Goal: Find contact information: Find contact information

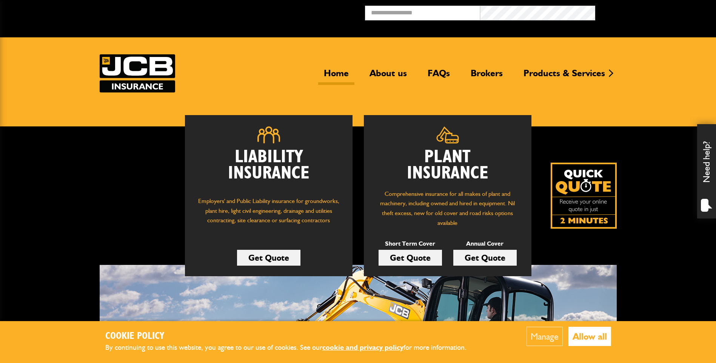
scroll to position [38, 0]
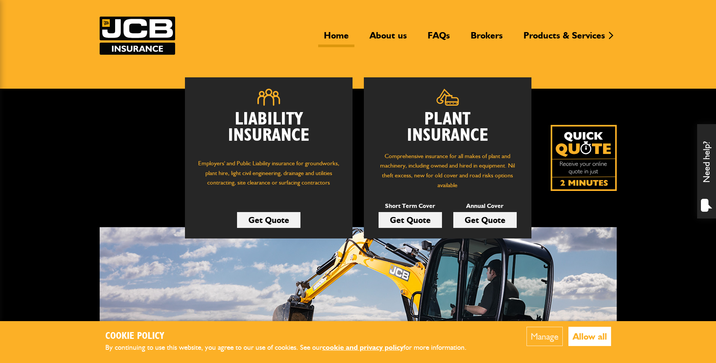
click at [583, 333] on button "Allow all" at bounding box center [590, 336] width 43 height 19
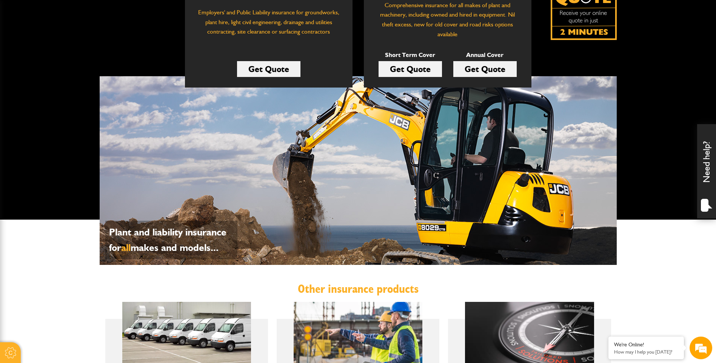
scroll to position [415, 0]
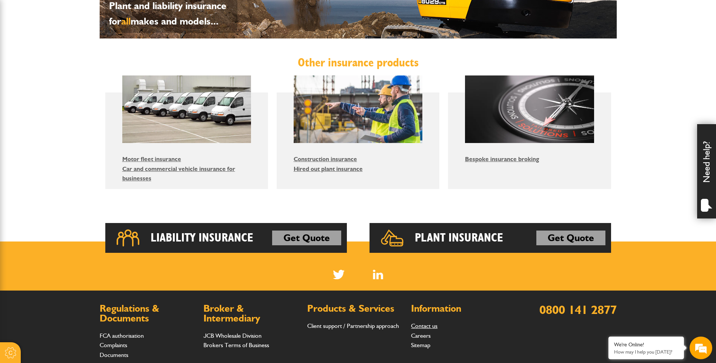
click at [428, 324] on link "Contact us" at bounding box center [424, 325] width 26 height 7
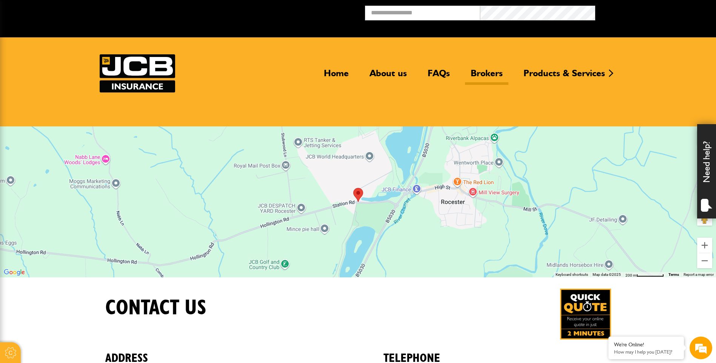
click at [491, 72] on link "Brokers" at bounding box center [486, 76] width 43 height 17
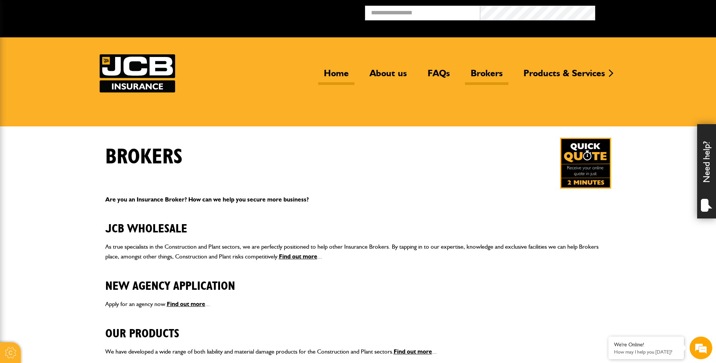
click at [337, 73] on link "Home" at bounding box center [336, 76] width 36 height 17
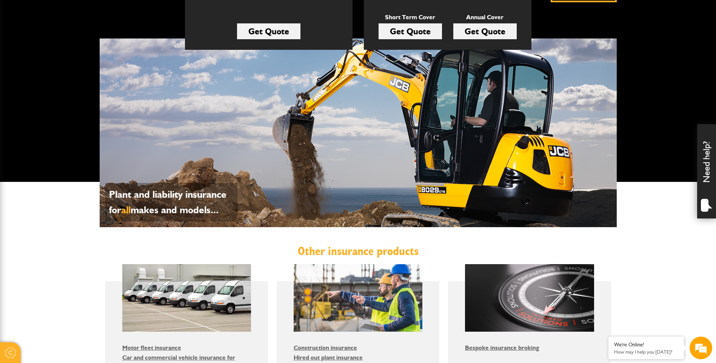
scroll to position [302, 0]
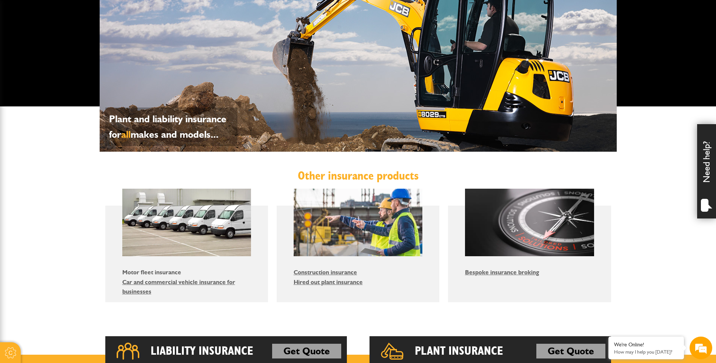
click at [137, 271] on link "Motor fleet insurance" at bounding box center [151, 272] width 59 height 7
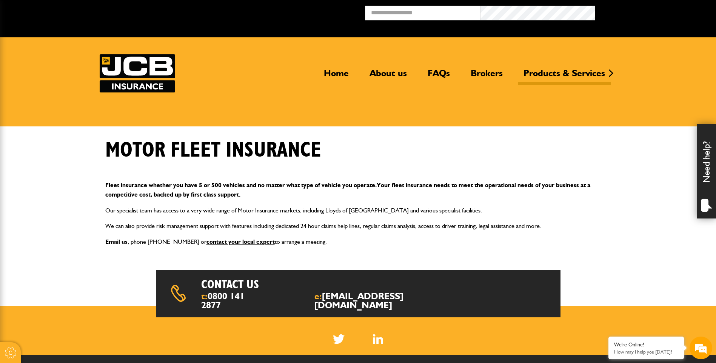
click at [109, 244] on link "Email us" at bounding box center [116, 241] width 22 height 7
click at [119, 242] on link "Email us" at bounding box center [116, 241] width 22 height 7
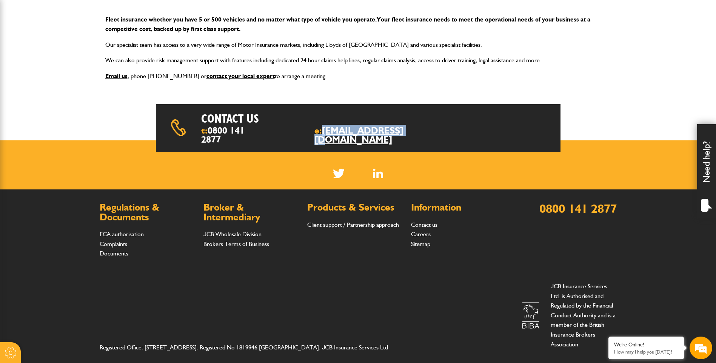
drag, startPoint x: 440, startPoint y: 132, endPoint x: 343, endPoint y: 133, distance: 97.0
click at [343, 133] on div "Contact us t: [PHONE_NUMBER] e: [EMAIL_ADDRESS][DOMAIN_NAME]" at bounding box center [358, 128] width 405 height 48
drag, startPoint x: 343, startPoint y: 133, endPoint x: 348, endPoint y: 134, distance: 5.7
copy link "[EMAIL_ADDRESS][DOMAIN_NAME]"
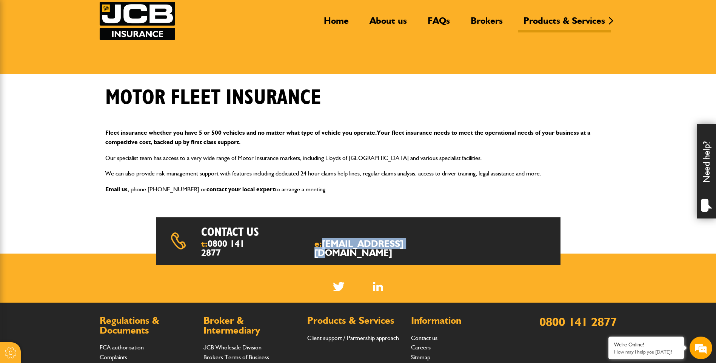
scroll to position [166, 0]
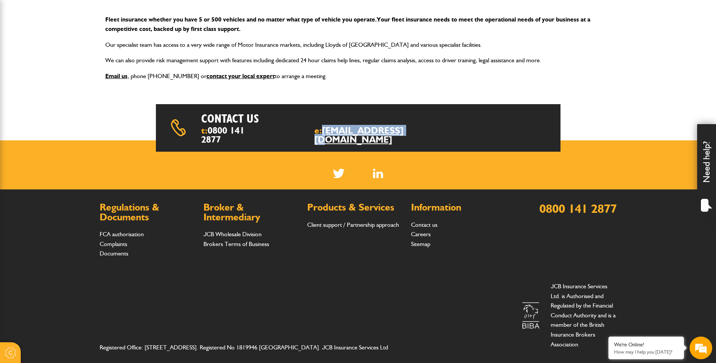
copy link "[EMAIL_ADDRESS][DOMAIN_NAME]"
